Goal: Transaction & Acquisition: Obtain resource

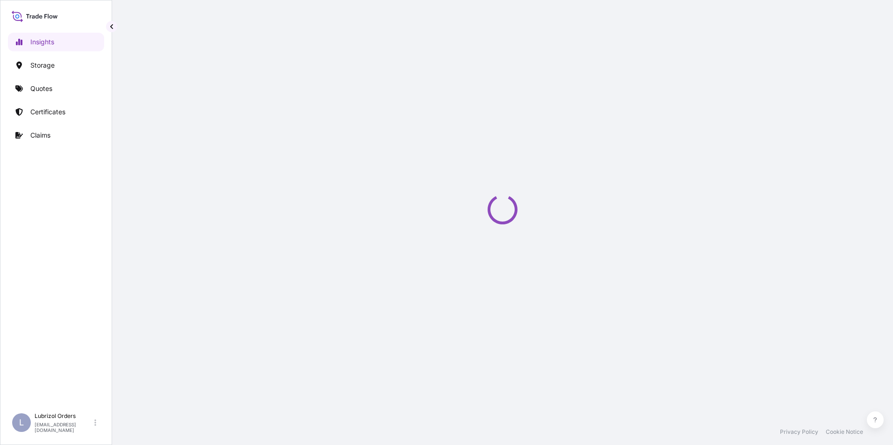
select select "2025"
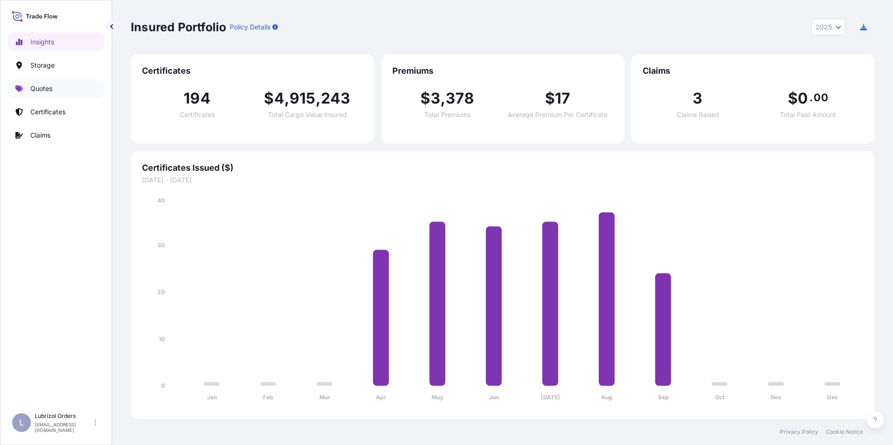
click at [48, 86] on p "Quotes" at bounding box center [41, 88] width 22 height 9
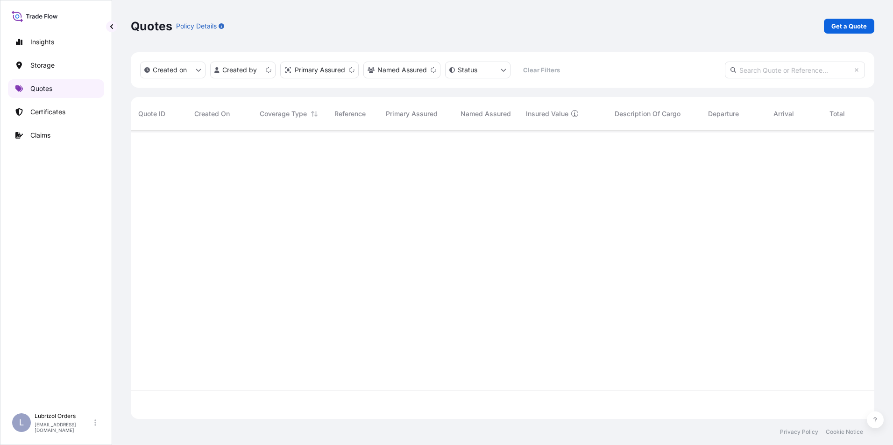
scroll to position [287, 736]
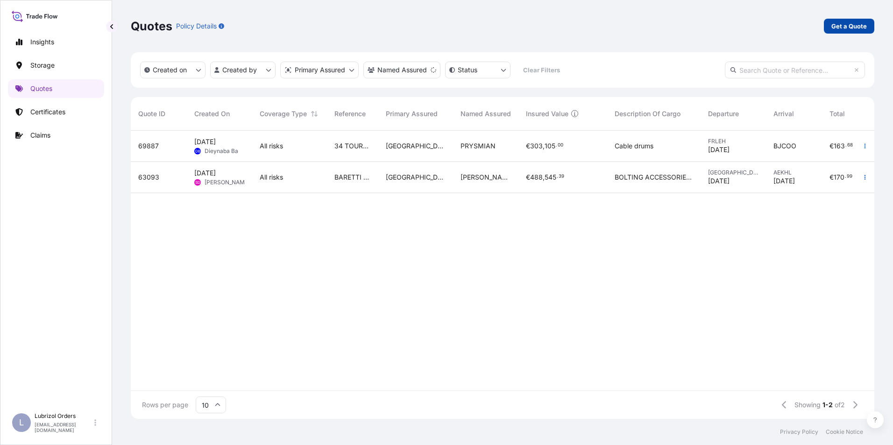
click at [855, 29] on p "Get a Quote" at bounding box center [848, 25] width 35 height 9
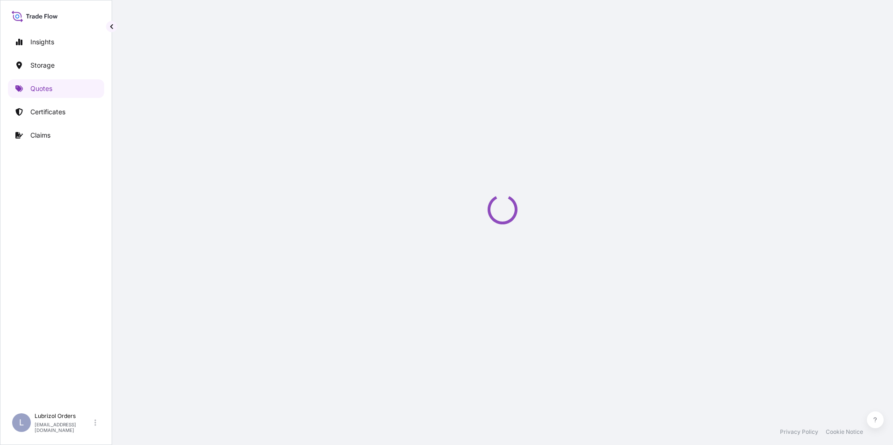
scroll to position [15, 0]
select select "Water"
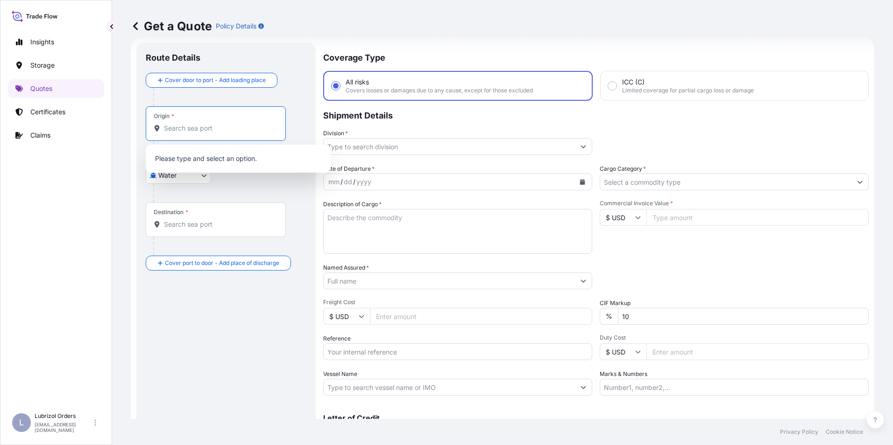
click at [168, 132] on input "Origin *" at bounding box center [219, 128] width 110 height 9
drag, startPoint x: 199, startPoint y: 126, endPoint x: 147, endPoint y: 127, distance: 52.8
click at [147, 127] on div "Origin * L EHAVR" at bounding box center [217, 123] width 143 height 35
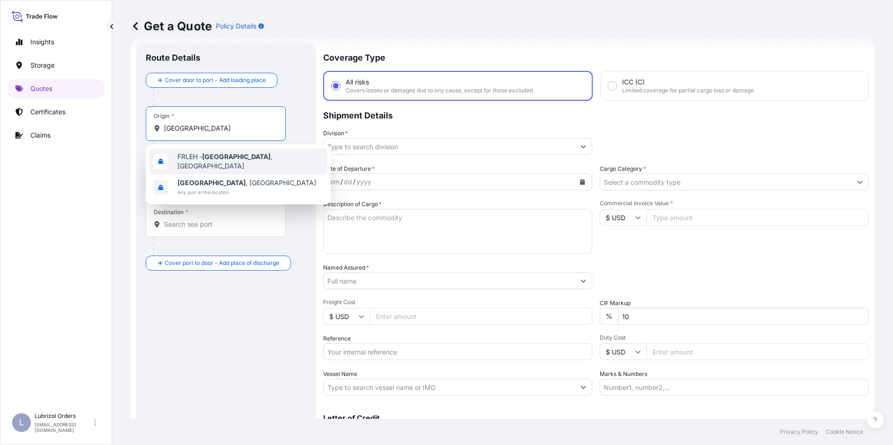
click at [191, 158] on span "FRLEH - Le Havre , France" at bounding box center [250, 161] width 146 height 19
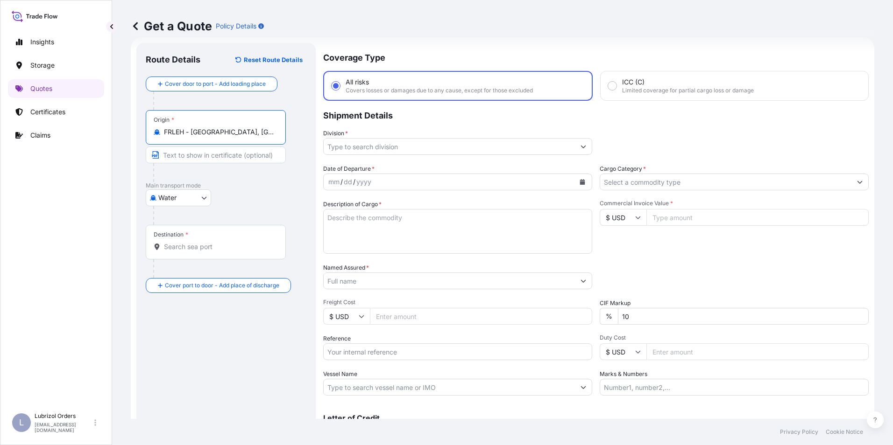
type input "FRLEH - Le Havre, France"
click at [184, 255] on div "Destination *" at bounding box center [216, 242] width 140 height 35
click at [184, 252] on input "Destination *" at bounding box center [219, 246] width 110 height 9
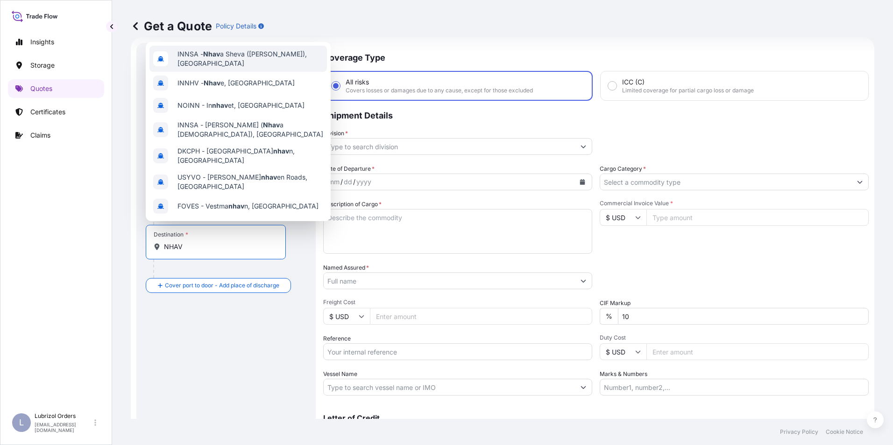
click at [221, 55] on span "INNSA - Nhav a Sheva (Jawaharlal Nehru), India" at bounding box center [250, 58] width 146 height 19
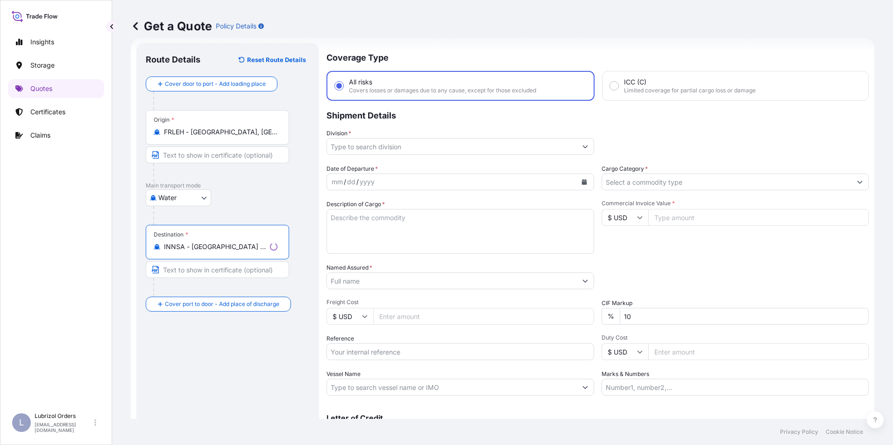
type input "INNSA - Nhava Sheva (Jawaharlal Nehru), India"
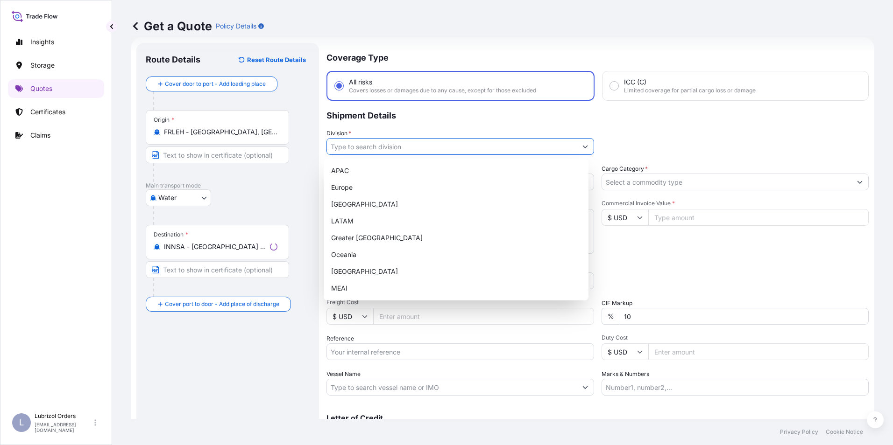
click at [370, 148] on input "Division *" at bounding box center [452, 146] width 250 height 17
click at [354, 184] on div "Europe" at bounding box center [455, 187] width 257 height 17
type input "Europe"
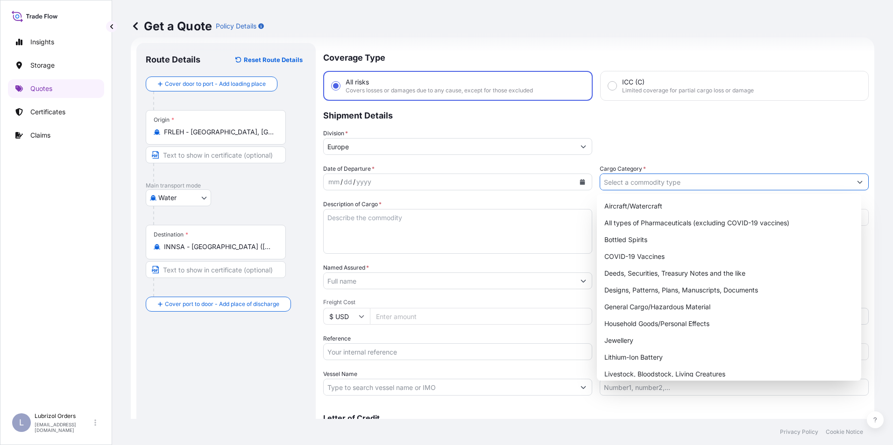
click at [620, 175] on input "Cargo Category *" at bounding box center [725, 182] width 251 height 17
click at [645, 312] on div "General Cargo/Hazardous Material" at bounding box center [728, 307] width 257 height 17
type input "General Cargo/Hazardous Material"
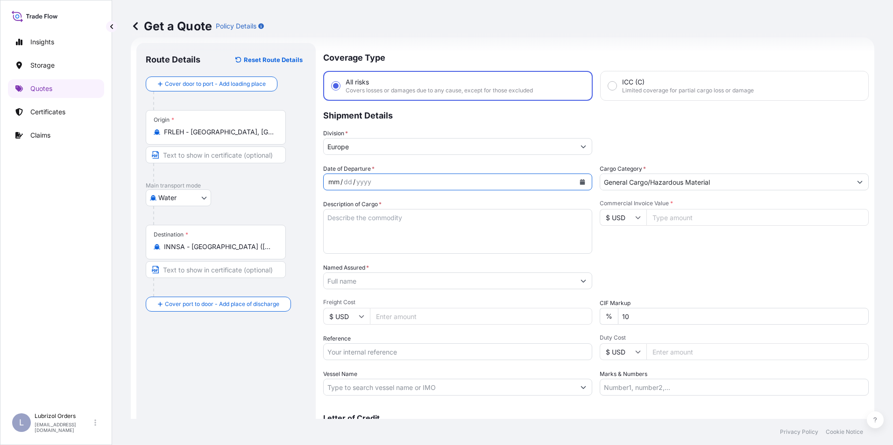
click at [334, 179] on div "mm" at bounding box center [333, 181] width 13 height 11
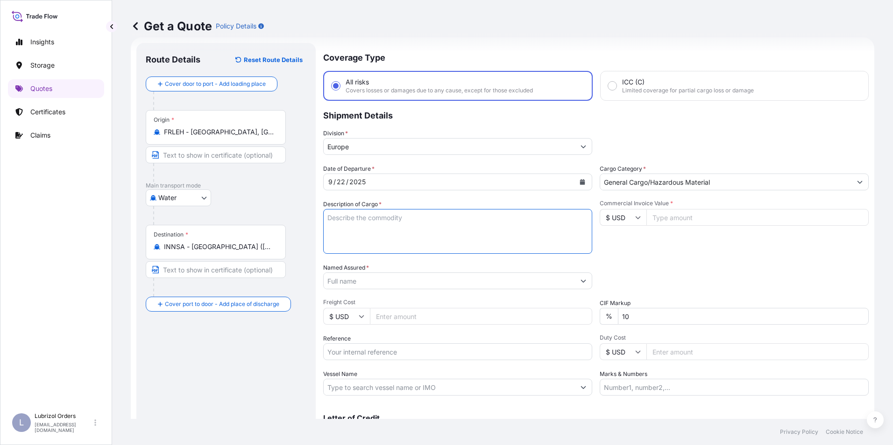
click at [373, 228] on textarea "Description of Cargo *" at bounding box center [457, 231] width 269 height 45
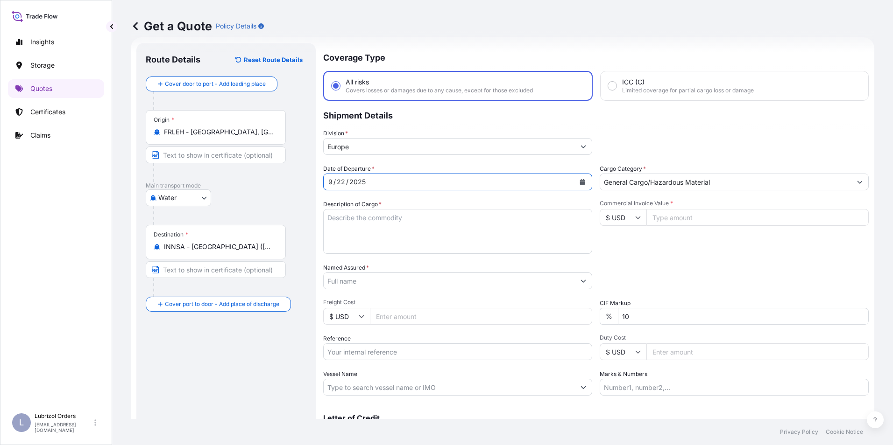
click at [393, 179] on div "9 / 22 / 2025" at bounding box center [449, 182] width 251 height 17
click at [320, 180] on form "Route Details Reset Route Details Cover door to port - Add loading place Place …" at bounding box center [502, 254] width 743 height 434
click at [580, 178] on button "Calendar" at bounding box center [582, 182] width 15 height 15
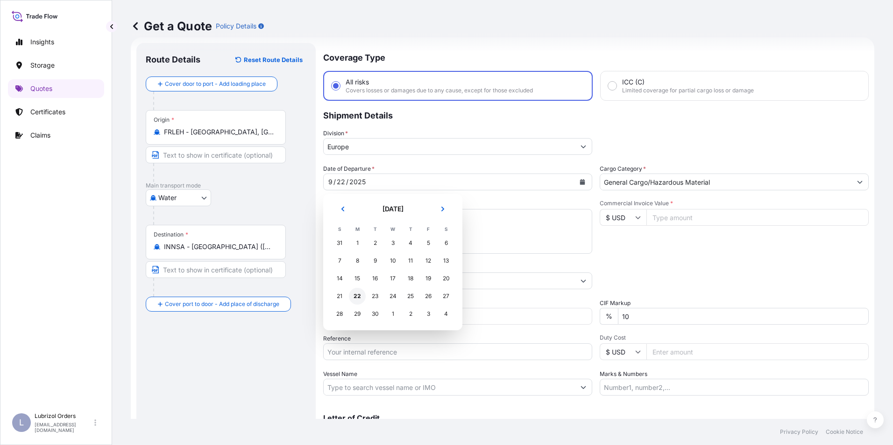
click at [359, 296] on div "22" at bounding box center [357, 296] width 17 height 17
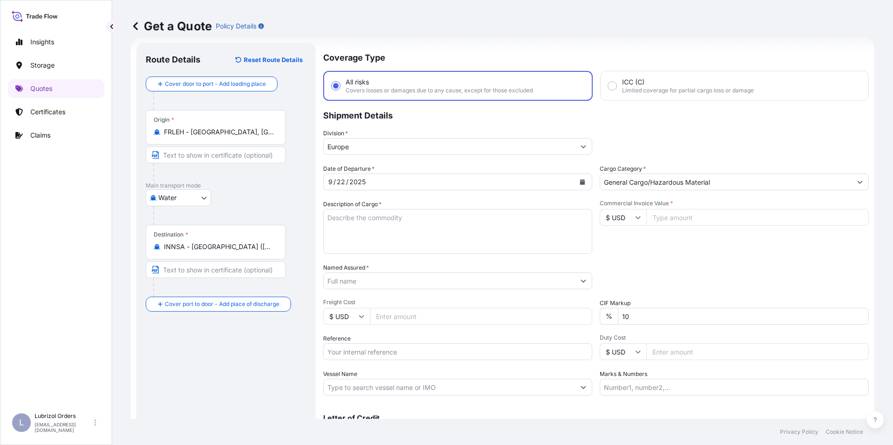
click at [621, 221] on input "$ USD" at bounding box center [623, 217] width 47 height 17
click at [615, 244] on div "€ EUR" at bounding box center [619, 243] width 39 height 18
type input "€ EUR"
click at [667, 222] on input "Commercial Invoice Value *" at bounding box center [757, 217] width 222 height 17
click at [674, 219] on input "Commercial Invoice Value *" at bounding box center [757, 217] width 222 height 17
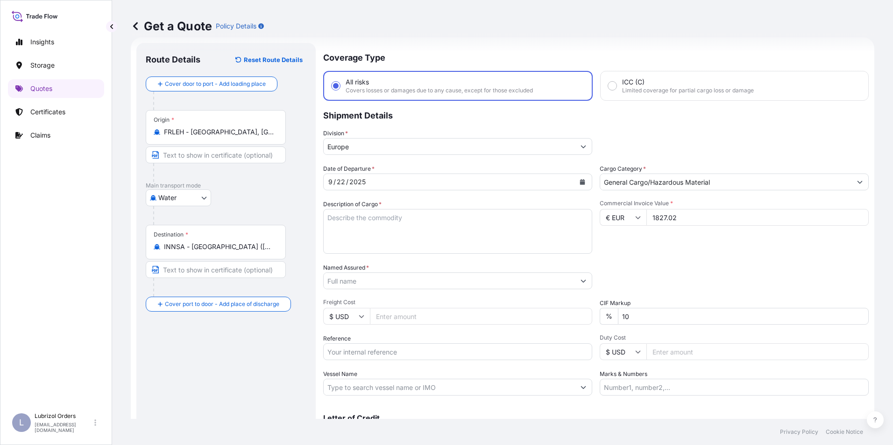
type input "1827.02"
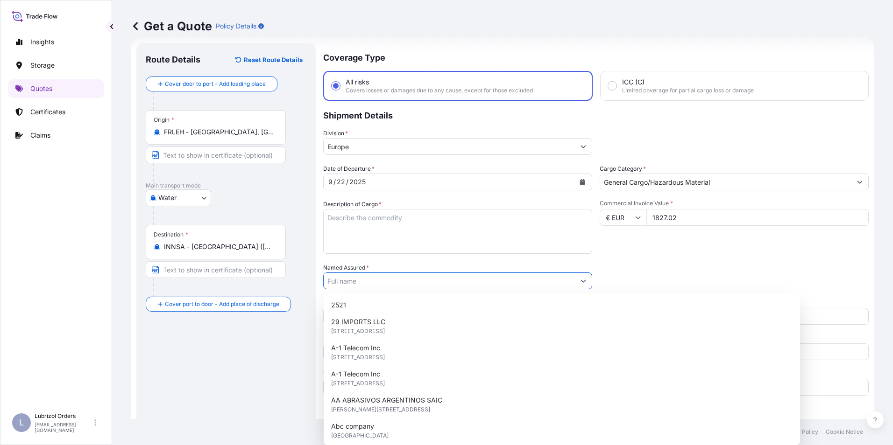
click at [350, 280] on input "Named Assured *" at bounding box center [449, 281] width 251 height 17
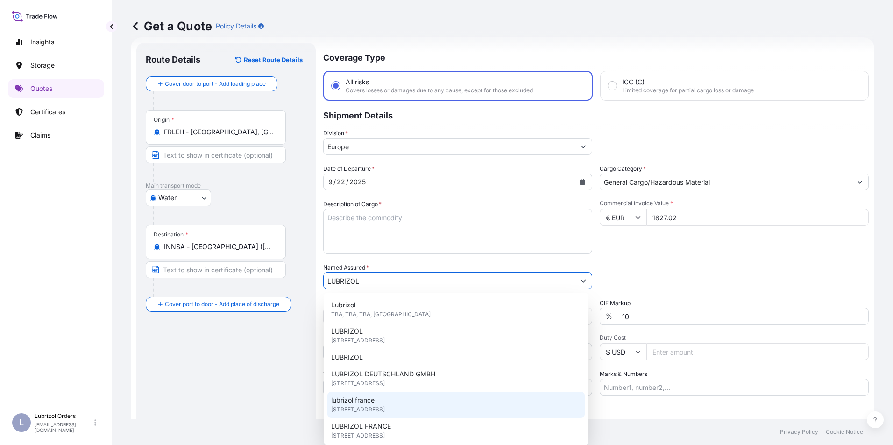
click at [385, 408] on span "[STREET_ADDRESS]" at bounding box center [358, 409] width 54 height 9
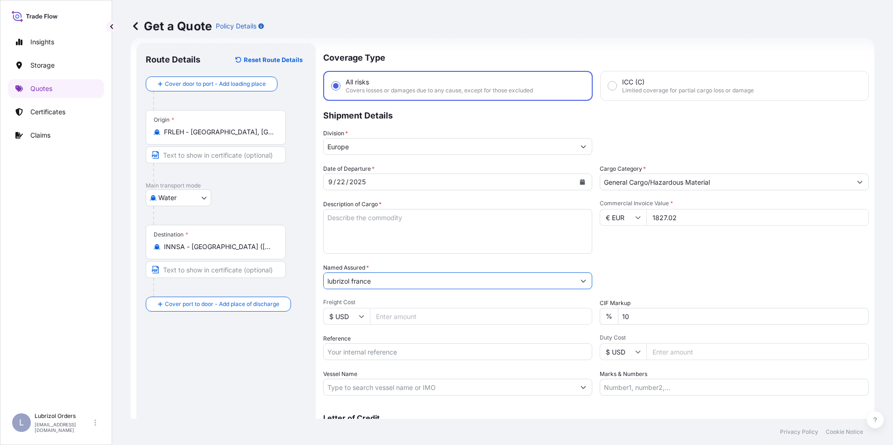
type input "lubrizol france"
click at [351, 349] on input "Reference" at bounding box center [457, 352] width 269 height 17
paste input "1155541874"
type input "1155541874"
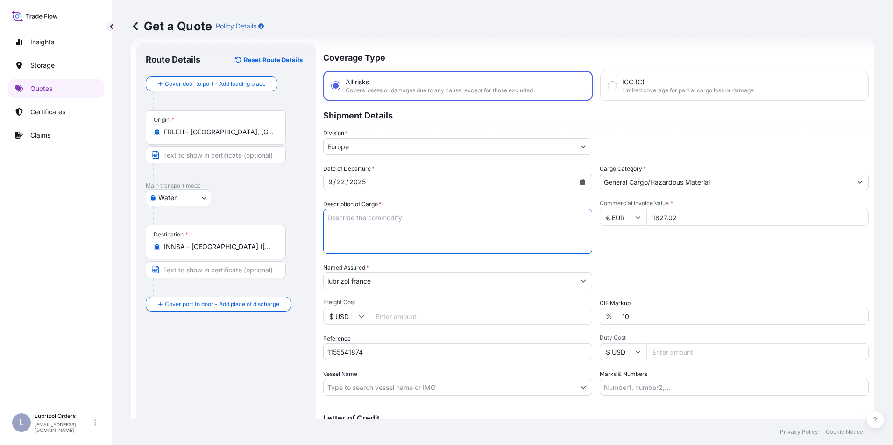
paste textarea "1 DRUM OF ALKOXYLATED ALCOHOL STD BLACK AND YELLOW NW 204 KGS GW 218 KGS LOADED…"
click at [362, 226] on textarea "Description of Cargo *" at bounding box center [457, 231] width 269 height 45
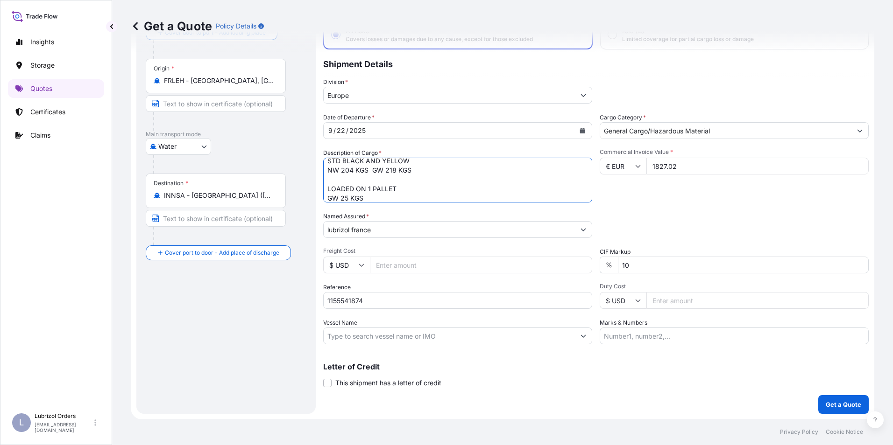
scroll to position [67, 0]
type textarea "1 DRUM OF ALKOXYLATED ALCOHOL STD BLACK AND YELLOW NW 204 KGS GW 218 KGS LOADED…"
click at [830, 404] on p "Get a Quote" at bounding box center [843, 404] width 35 height 9
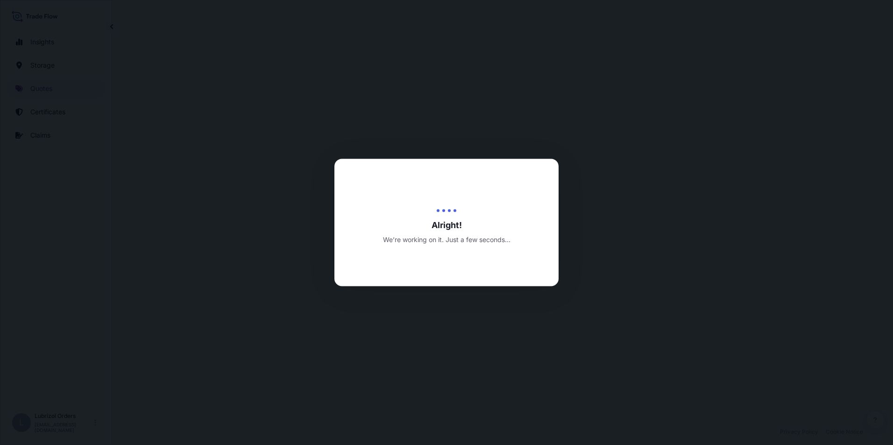
select select "Water"
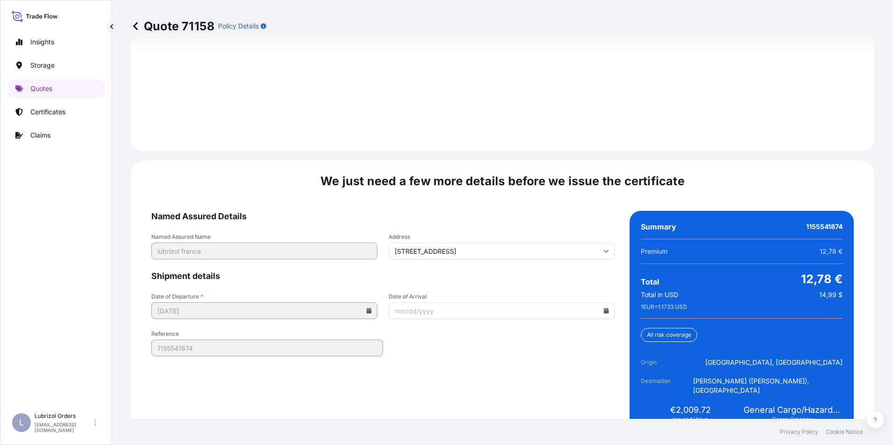
scroll to position [1335, 0]
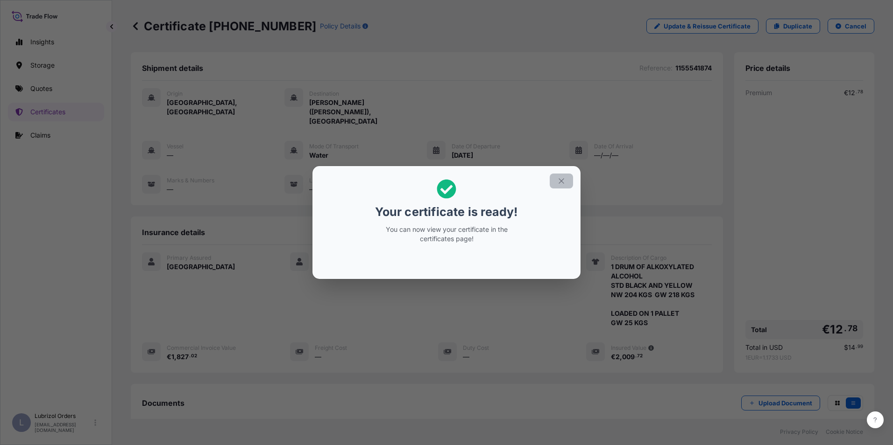
click at [566, 182] on button "button" at bounding box center [561, 181] width 23 height 15
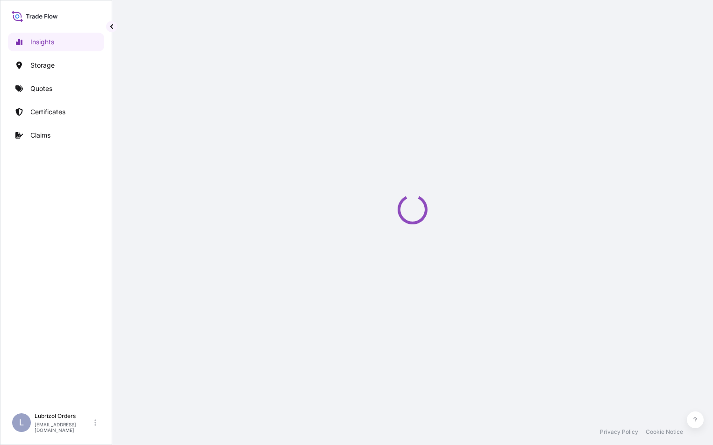
select select "2025"
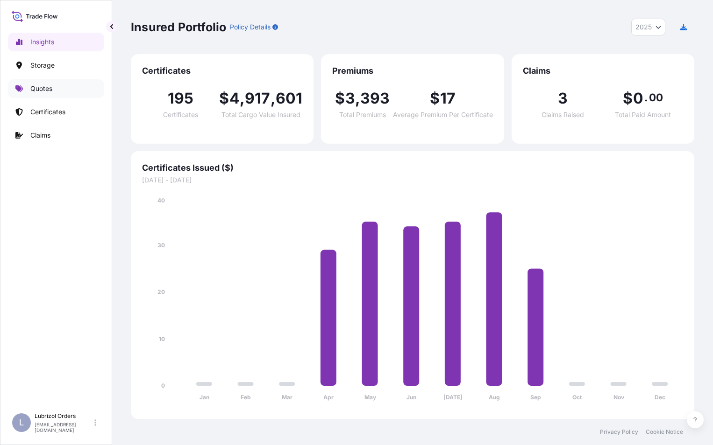
click at [40, 89] on p "Quotes" at bounding box center [41, 88] width 22 height 9
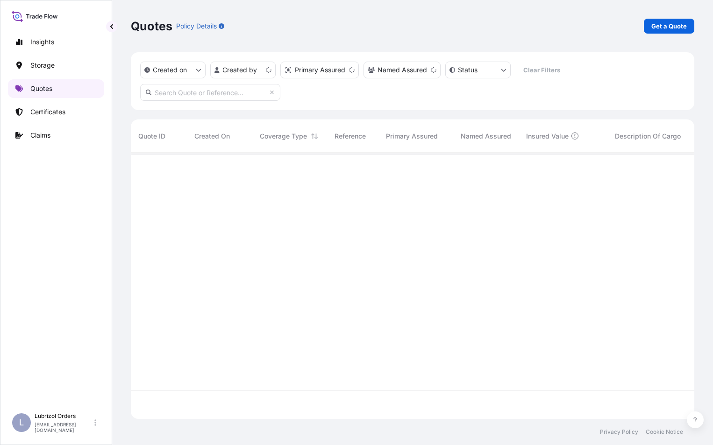
scroll to position [264, 556]
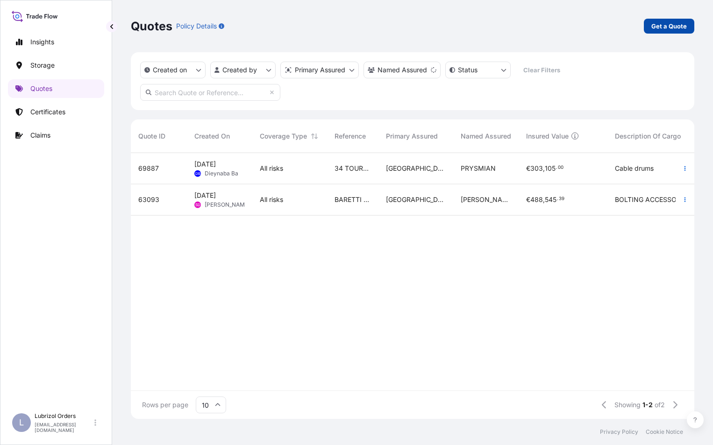
click at [660, 29] on p "Get a Quote" at bounding box center [668, 25] width 35 height 9
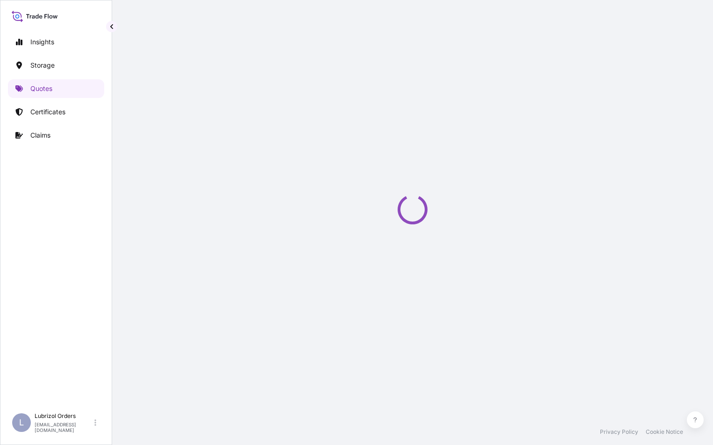
scroll to position [15, 0]
select select "Water"
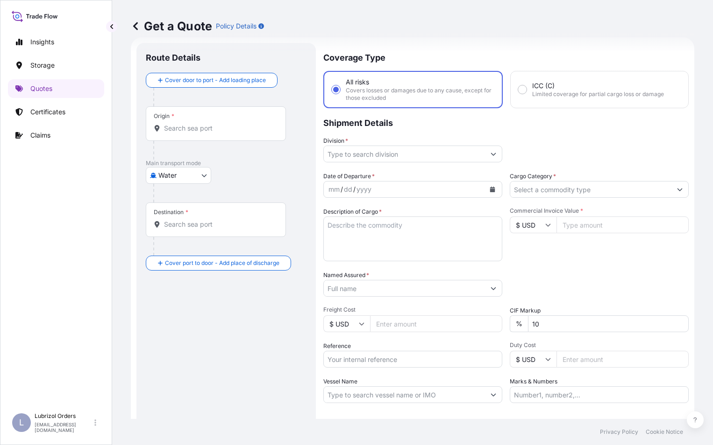
click at [357, 358] on input "Reference" at bounding box center [412, 359] width 179 height 17
paste input "1155541068"
type input "1155541068"
click at [201, 130] on input "Origin *" at bounding box center [219, 128] width 110 height 9
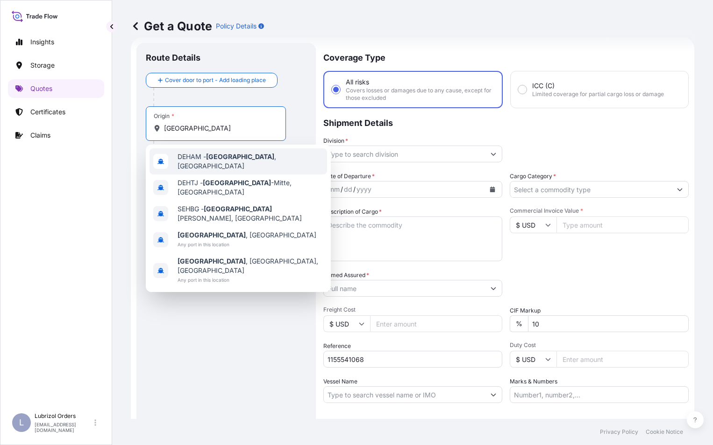
click at [198, 160] on span "DEHAM - [GEOGRAPHIC_DATA] , [GEOGRAPHIC_DATA]" at bounding box center [250, 161] width 146 height 19
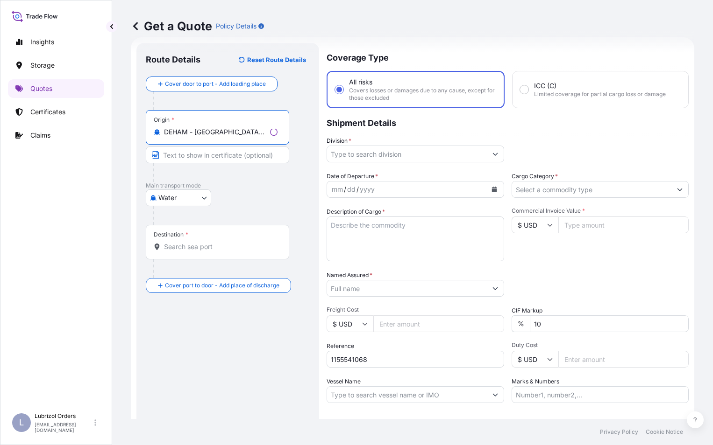
type input "DEHAM - [GEOGRAPHIC_DATA], [GEOGRAPHIC_DATA]"
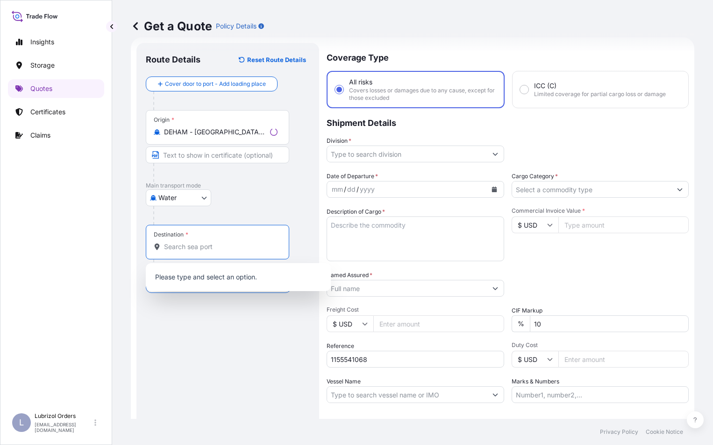
click at [184, 246] on input "Destination *" at bounding box center [220, 246] width 113 height 9
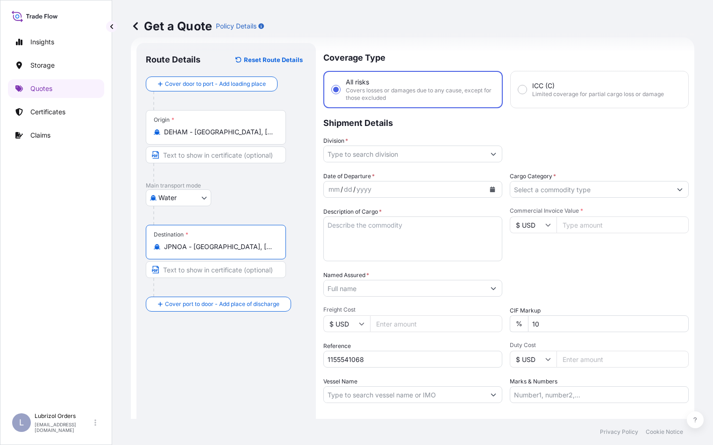
type input "JPNOA - [GEOGRAPHIC_DATA], [GEOGRAPHIC_DATA]"
click at [381, 152] on input "Division *" at bounding box center [404, 154] width 161 height 17
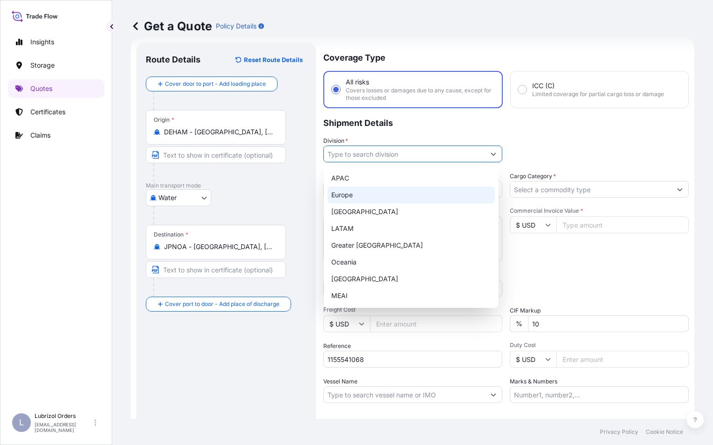
click at [347, 203] on div "Europe" at bounding box center [410, 195] width 167 height 17
type input "Europe"
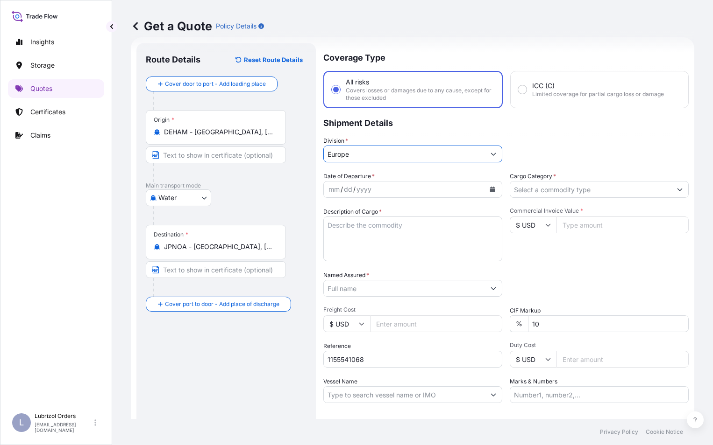
click at [537, 191] on input "Cargo Category *" at bounding box center [590, 189] width 161 height 17
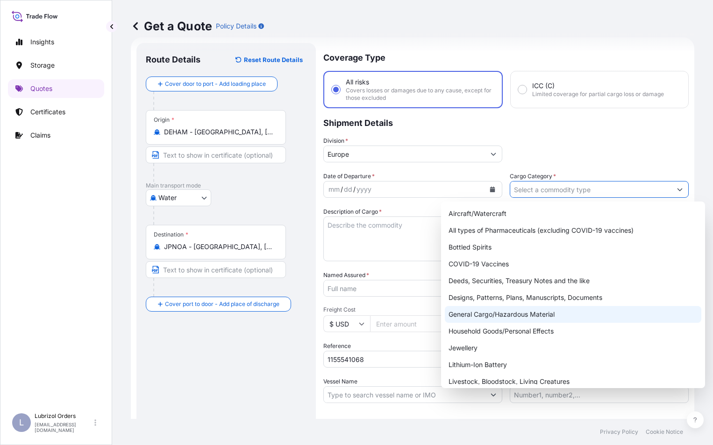
click at [519, 315] on div "General Cargo/Hazardous Material" at bounding box center [573, 314] width 256 height 17
type input "General Cargo/Hazardous Material"
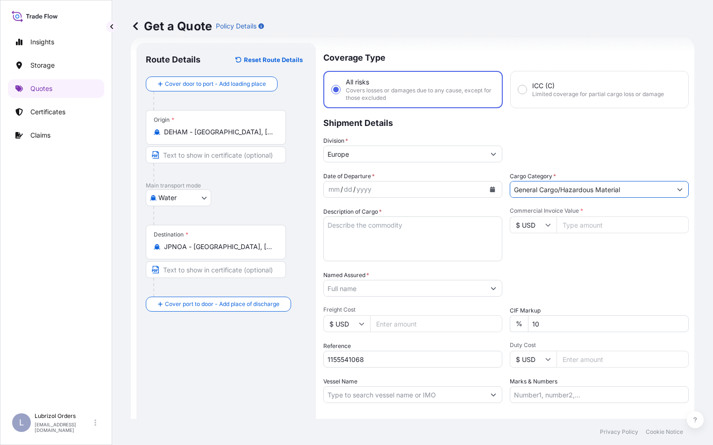
click at [333, 189] on div "mm" at bounding box center [333, 189] width 13 height 11
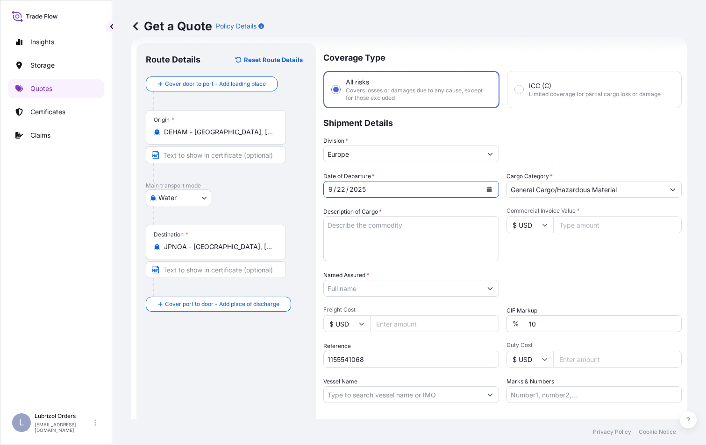
click at [361, 289] on input "Named Assured *" at bounding box center [403, 288] width 158 height 17
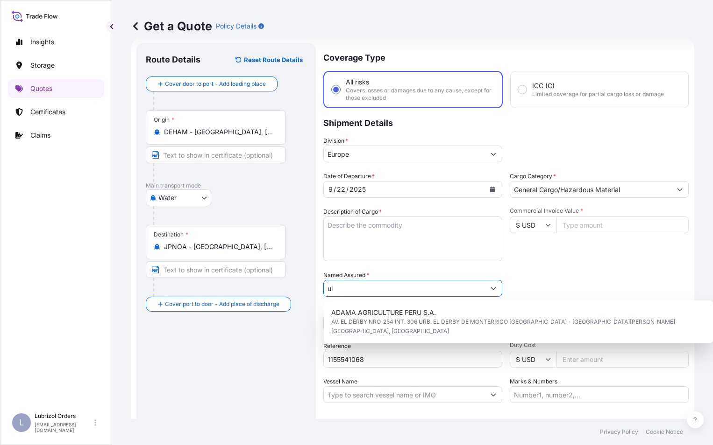
type input "u"
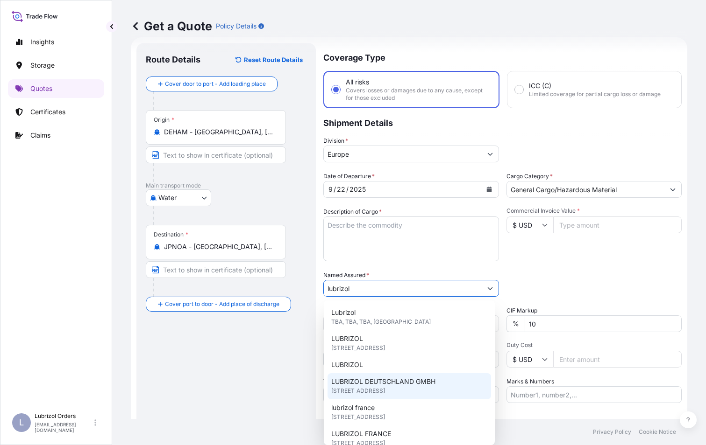
click at [381, 394] on span "[STREET_ADDRESS]" at bounding box center [358, 391] width 54 height 9
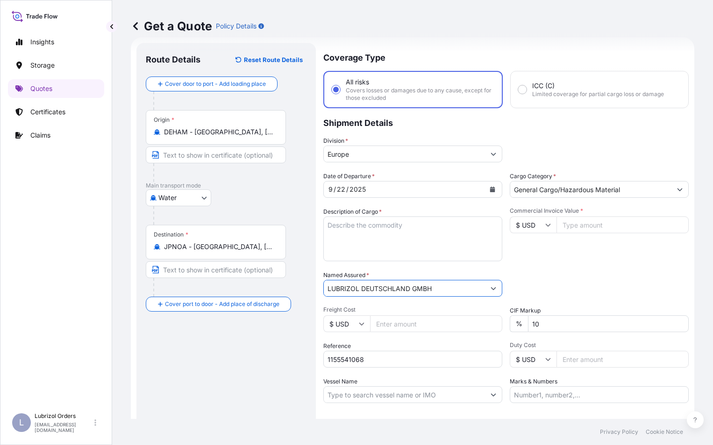
type input "LUBRIZOL DEUTSCHLAND GMBH"
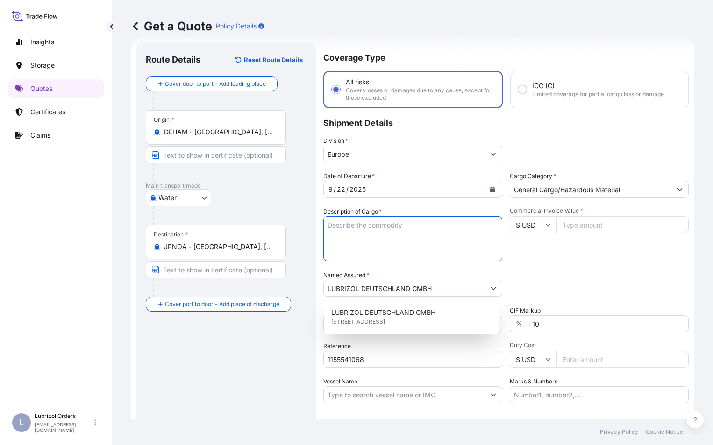
paste textarea "1 DRUM OF LUBRIZOL (R) MC9200 STD BLACK AND YELLOW NW 200 KGS GW 214 KGS LOADED…"
click at [354, 226] on textarea "Description of Cargo *" at bounding box center [412, 239] width 179 height 45
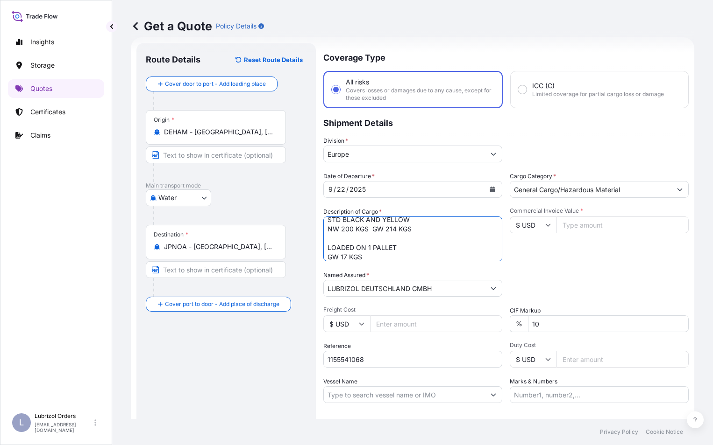
type textarea "1 DRUM OF LUBRIZOL (R) MC9200 STD BLACK AND YELLOW NW 200 KGS GW 214 KGS LOADED…"
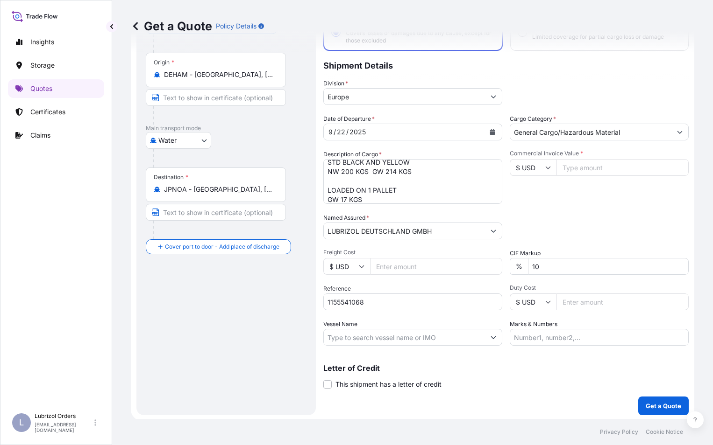
scroll to position [74, 0]
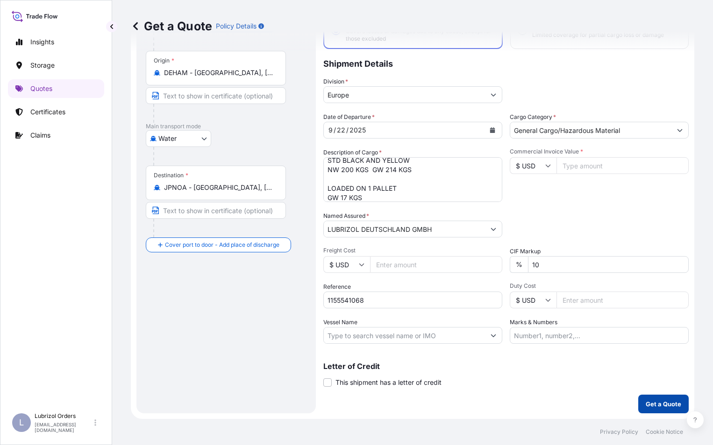
click at [652, 407] on p "Get a Quote" at bounding box center [662, 404] width 35 height 9
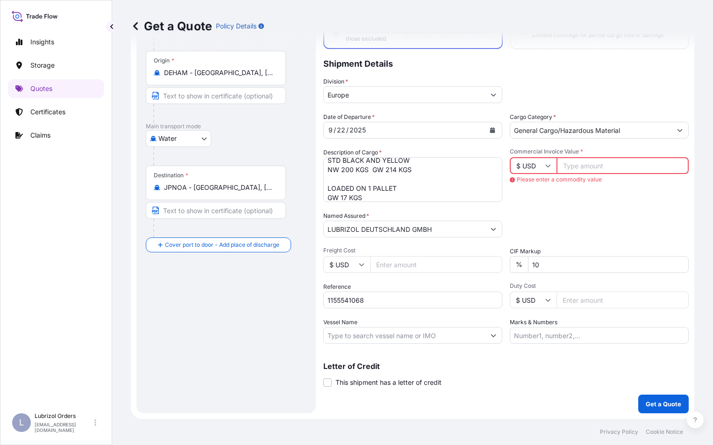
click at [531, 163] on input "$ USD" at bounding box center [532, 165] width 47 height 17
drag, startPoint x: 534, startPoint y: 192, endPoint x: 519, endPoint y: 174, distance: 24.2
click at [534, 193] on div "€ EUR" at bounding box center [529, 192] width 39 height 18
type input "€ EUR"
click at [577, 163] on input "Commercial Invoice Value *" at bounding box center [622, 165] width 132 height 17
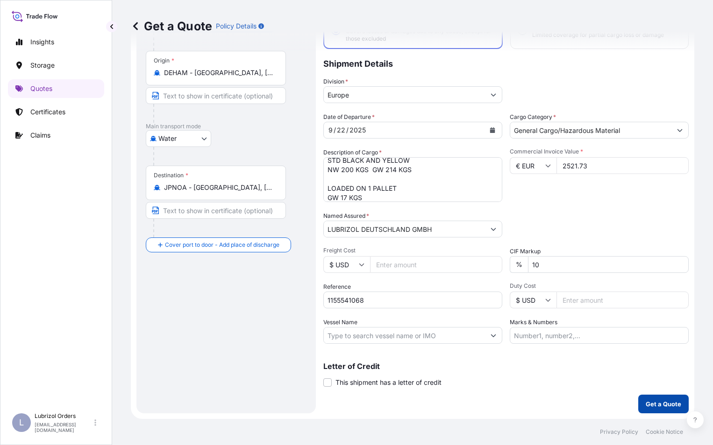
type input "2521.73"
click at [656, 400] on p "Get a Quote" at bounding box center [662, 404] width 35 height 9
click at [650, 406] on p "Get a Quote" at bounding box center [662, 404] width 35 height 9
click at [662, 409] on button "Get a Quote" at bounding box center [663, 404] width 50 height 19
click at [657, 405] on p "Get a Quote" at bounding box center [662, 404] width 35 height 9
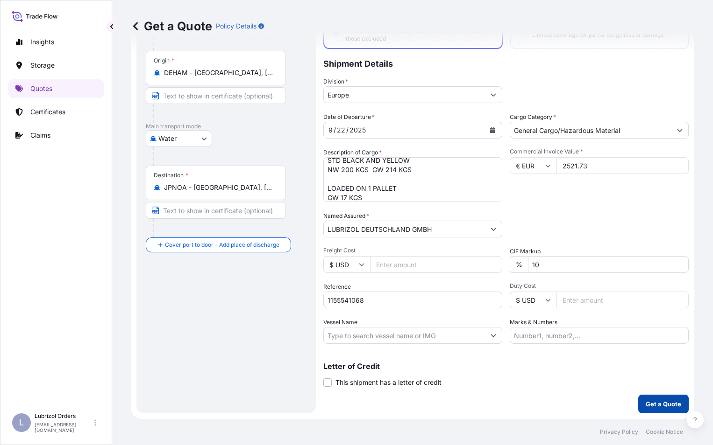
click at [657, 405] on p "Get a Quote" at bounding box center [662, 404] width 35 height 9
click at [598, 163] on input "2521.73" at bounding box center [622, 165] width 132 height 17
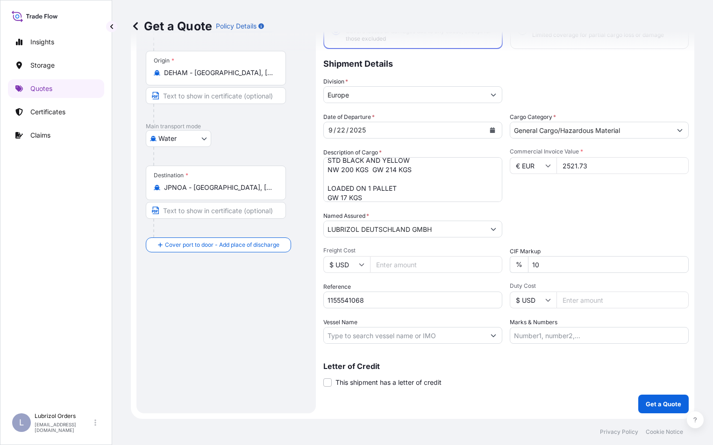
drag, startPoint x: 652, startPoint y: 393, endPoint x: 652, endPoint y: 404, distance: 11.7
click at [652, 394] on div "Coverage Type All risks Covers losses or damages due to any cause, except for t…" at bounding box center [505, 199] width 365 height 430
click at [652, 405] on p "Get a Quote" at bounding box center [662, 404] width 35 height 9
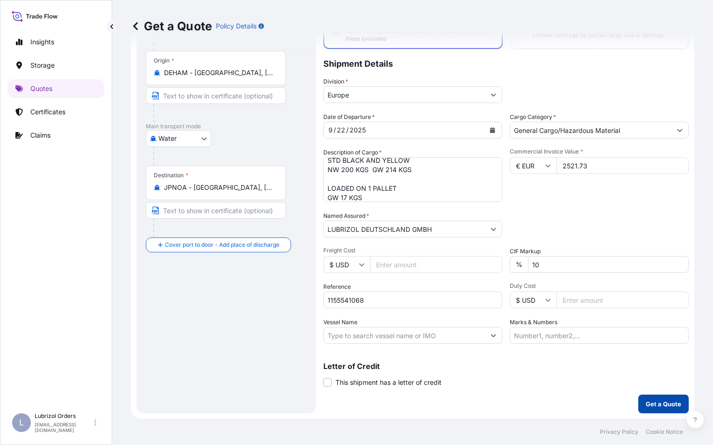
click at [652, 405] on p "Get a Quote" at bounding box center [662, 404] width 35 height 9
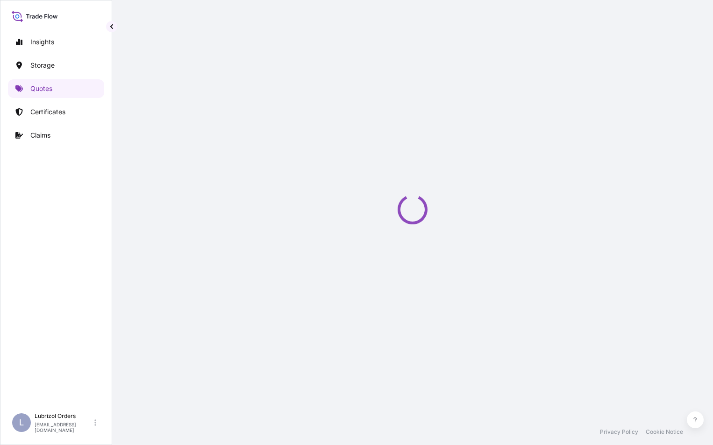
select select "Water"
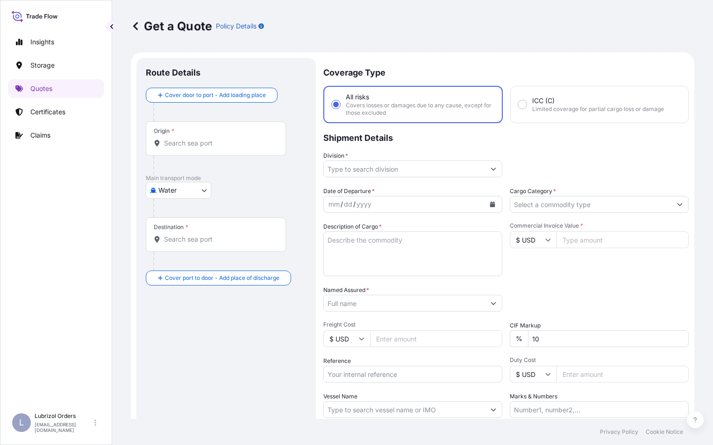
scroll to position [15, 0]
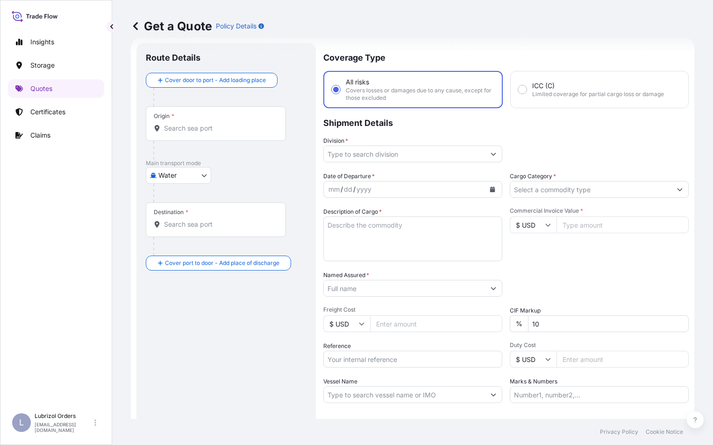
click at [523, 231] on input "$ USD" at bounding box center [532, 225] width 47 height 17
click at [528, 257] on div "€ EUR" at bounding box center [529, 251] width 39 height 18
type input "€ EUR"
click at [588, 226] on input "Commercial Invoice Value *" at bounding box center [622, 225] width 132 height 17
type input "2521.73"
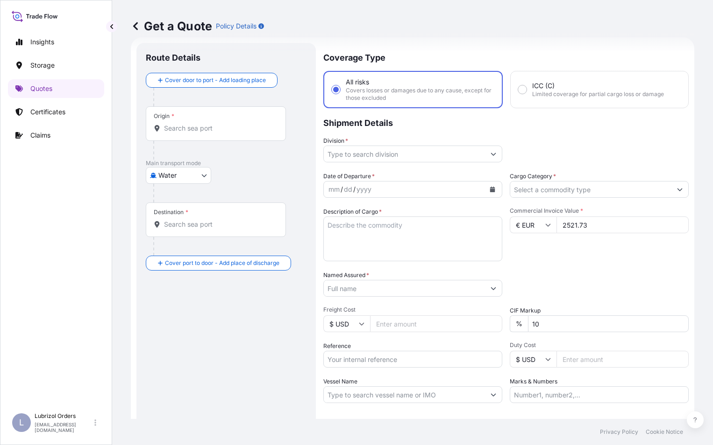
click at [365, 150] on input "Division *" at bounding box center [404, 154] width 161 height 17
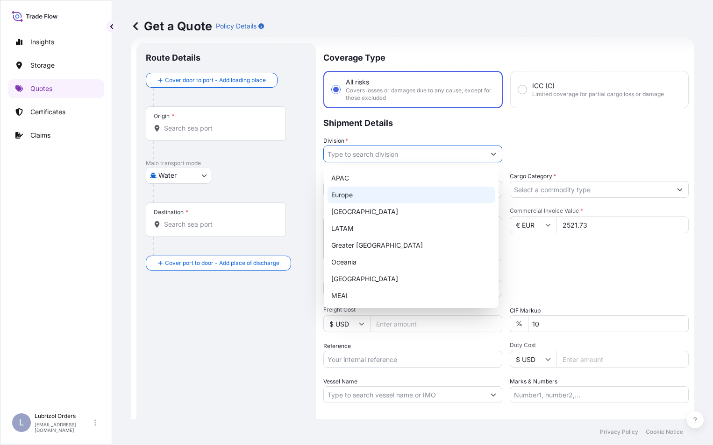
click at [352, 194] on div "Europe" at bounding box center [410, 195] width 167 height 17
type input "Europe"
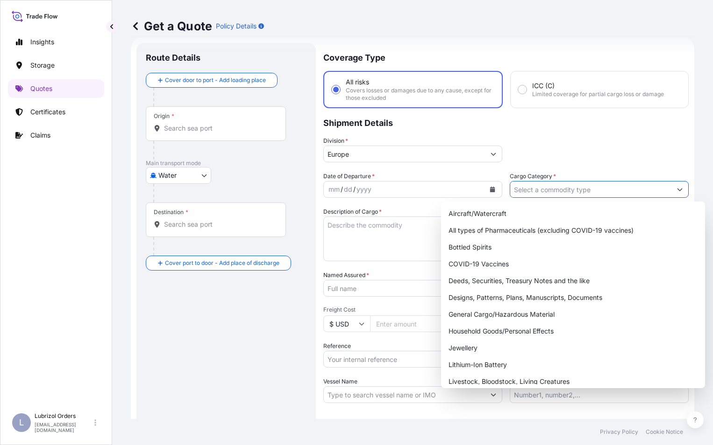
click at [540, 193] on input "Cargo Category *" at bounding box center [590, 189] width 161 height 17
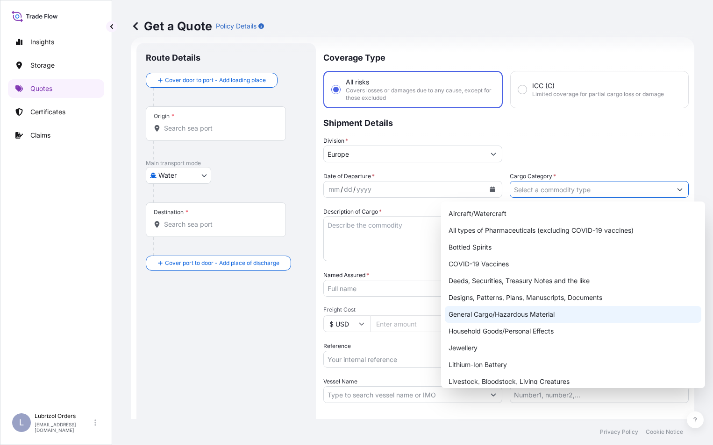
click at [506, 313] on div "General Cargo/Hazardous Material" at bounding box center [573, 314] width 256 height 17
type input "General Cargo/Hazardous Material"
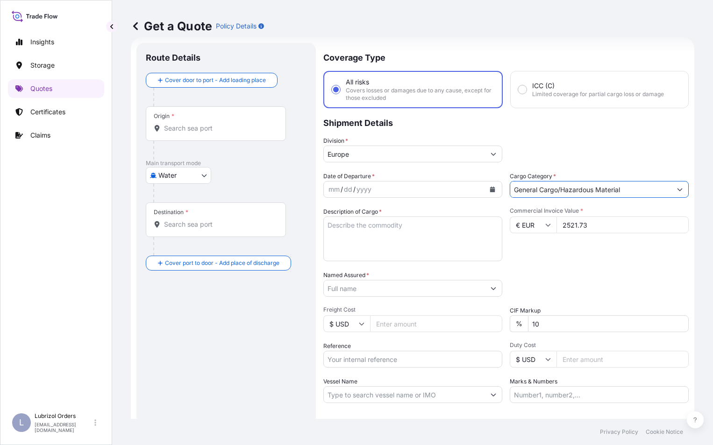
click at [356, 286] on input "Named Assured *" at bounding box center [404, 288] width 161 height 17
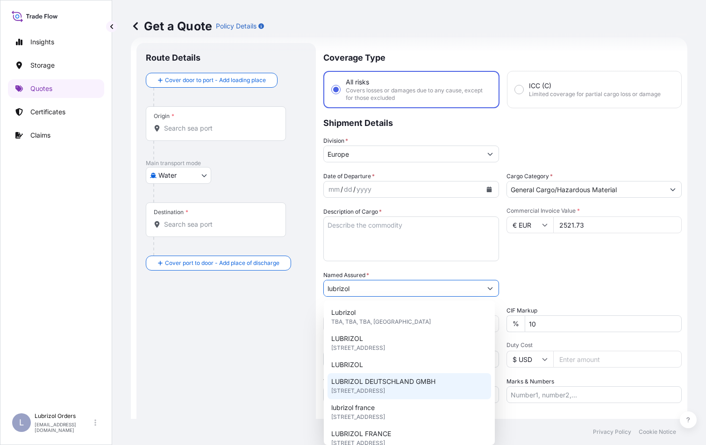
click at [371, 385] on span "LUBRIZOL DEUTSCHLAND GMBH" at bounding box center [383, 381] width 104 height 9
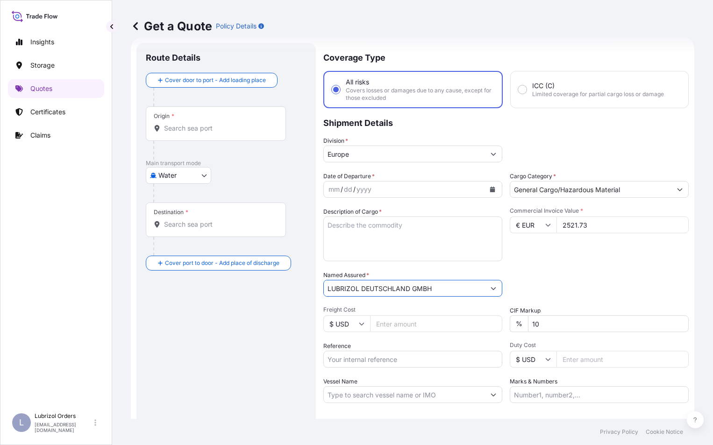
type input "LUBRIZOL DEUTSCHLAND GMBH"
click at [363, 243] on textarea "Description of Cargo *" at bounding box center [412, 239] width 179 height 45
paste textarea "1 DRUM OF LUBRIZOL (R) MC9200 STD BLACK AND YELLOW NW 200 KGS GW 214 KGS LOADED…"
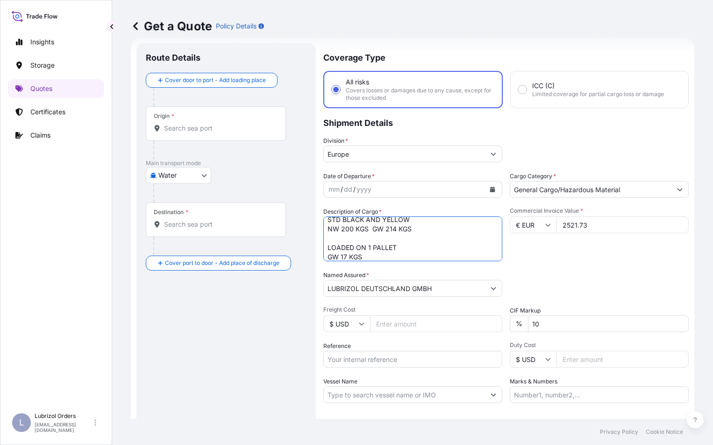
type textarea "1 DRUM OF LUBRIZOL (R) MC9200 STD BLACK AND YELLOW NW 200 KGS GW 214 KGS LOADED…"
click at [363, 354] on input "Reference" at bounding box center [412, 359] width 179 height 17
paste input "1155541068"
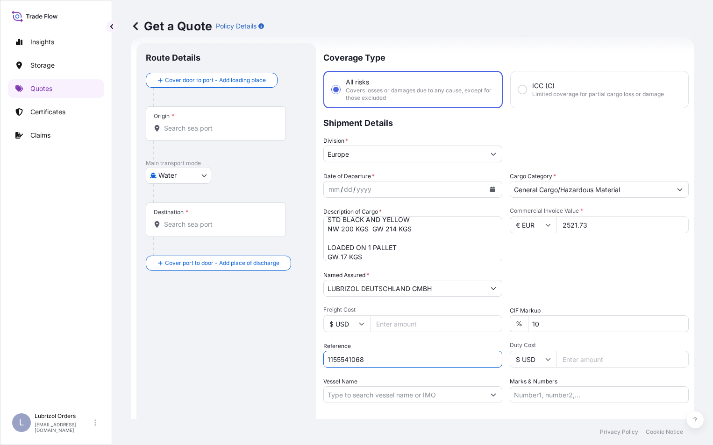
type input "1155541068"
click at [183, 224] on input "Destination *" at bounding box center [219, 224] width 110 height 9
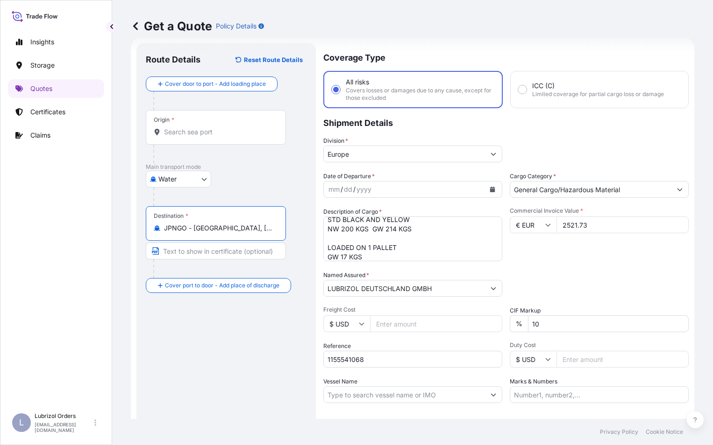
type input "JPNGO - Nagoya, Aichi, Japan"
click at [191, 135] on input "Origin *" at bounding box center [219, 131] width 110 height 9
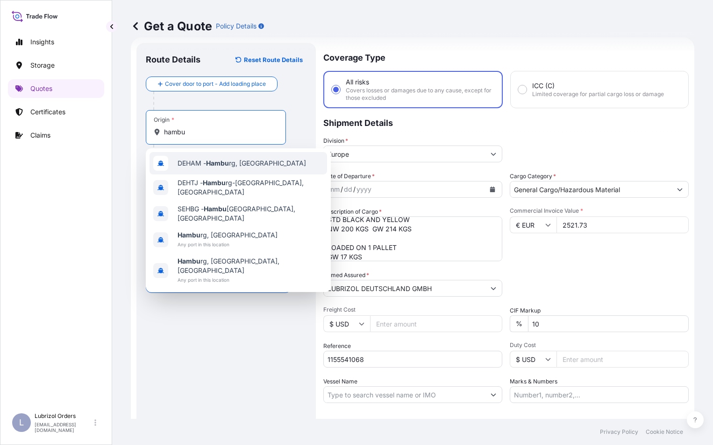
click at [188, 165] on span "DEHAM - Hambu rg, Germany" at bounding box center [241, 163] width 128 height 9
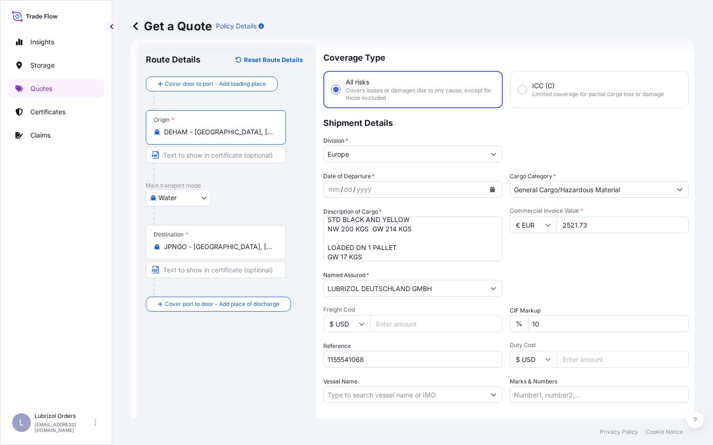
type input "DEHAM - [GEOGRAPHIC_DATA], [GEOGRAPHIC_DATA]"
click at [327, 187] on div "mm" at bounding box center [333, 189] width 13 height 11
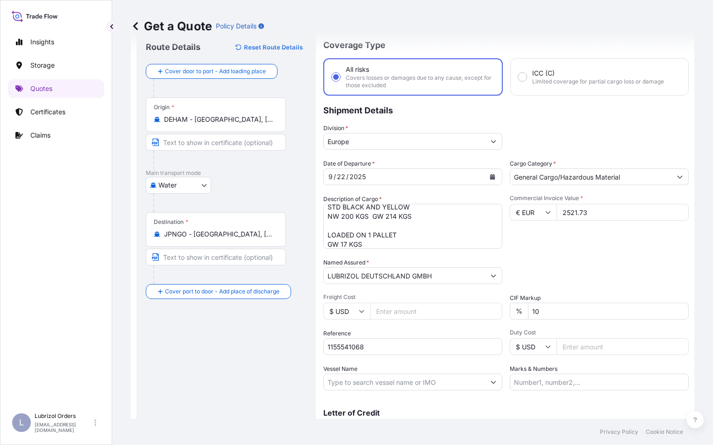
scroll to position [74, 0]
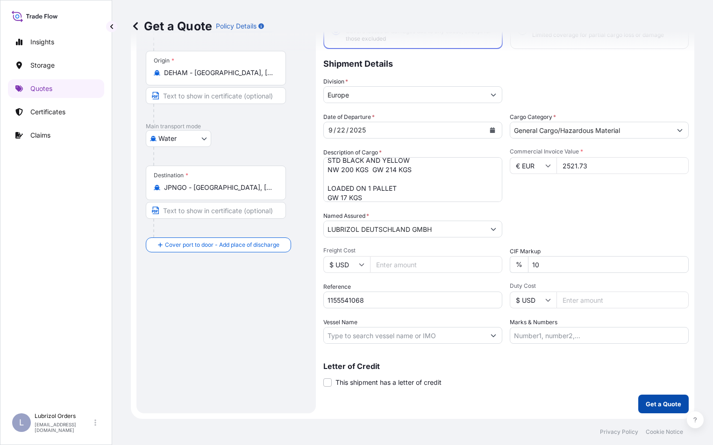
click at [646, 403] on p "Get a Quote" at bounding box center [662, 404] width 35 height 9
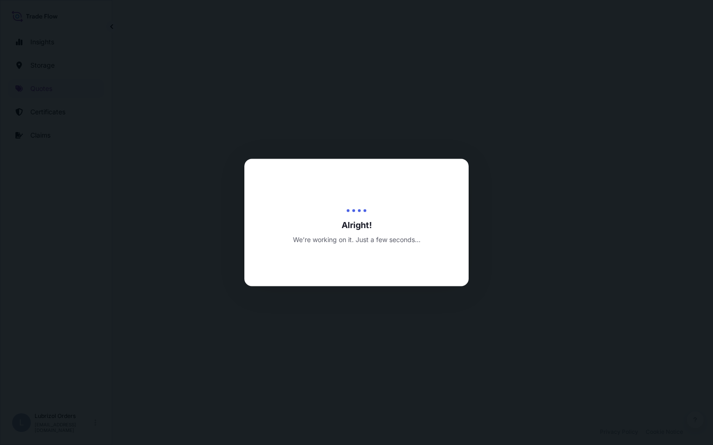
select select "Water"
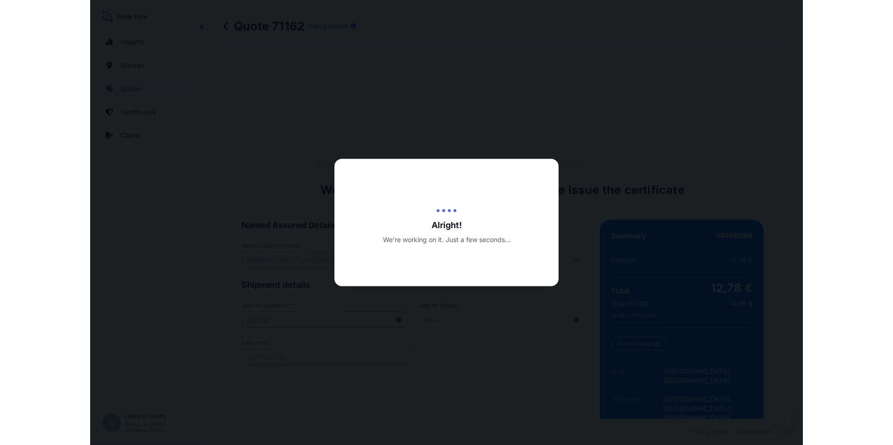
scroll to position [1335, 0]
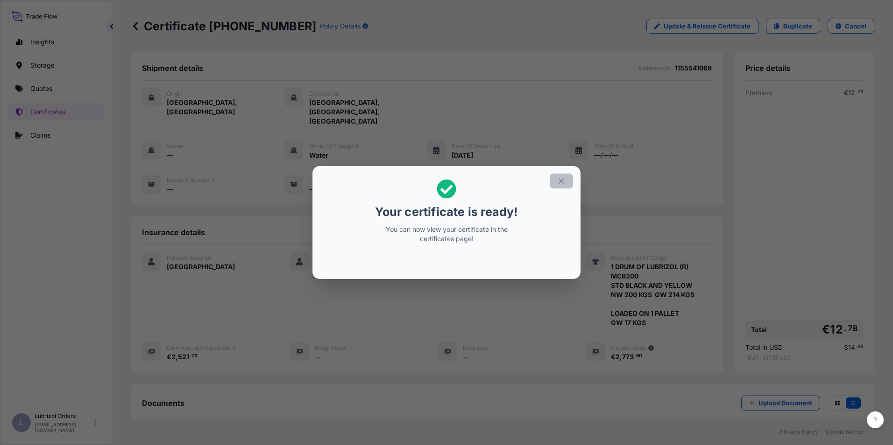
click at [563, 180] on icon "button" at bounding box center [561, 181] width 8 height 8
